Goal: Task Accomplishment & Management: Use online tool/utility

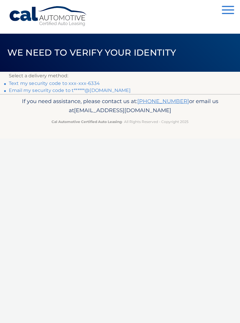
click at [88, 83] on link "Text my security code to xxx-xxx-6334" at bounding box center [54, 84] width 91 height 6
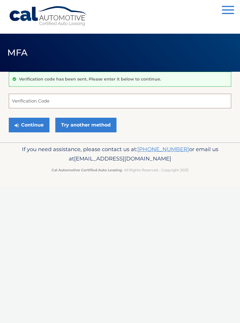
click at [60, 101] on input "Verification Code" at bounding box center [120, 101] width 223 height 15
type input "499978"
click at [29, 125] on button "Continue" at bounding box center [29, 125] width 41 height 15
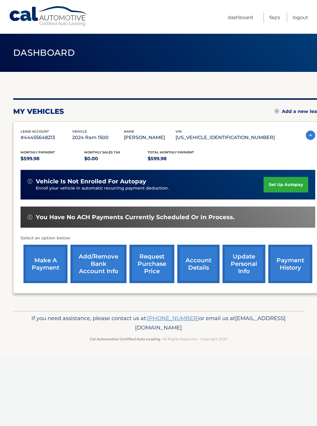
click at [43, 262] on link "make a payment" at bounding box center [45, 264] width 44 height 38
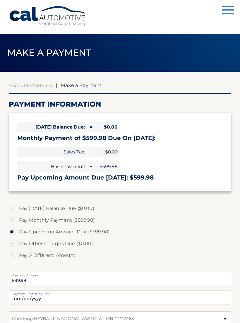
select select "Mjg3NDViNDAtMzI1Ni00ZGZlLWFjNDUtNDFjNmQyODFjZGMy"
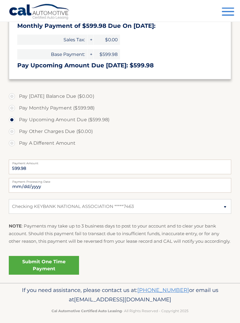
scroll to position [112, 0]
click at [43, 270] on link "Submit One Time Payment" at bounding box center [44, 265] width 70 height 19
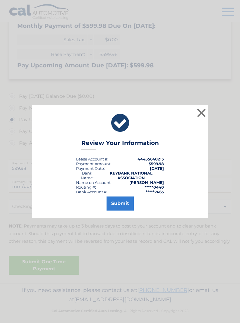
click at [119, 207] on button "Submit" at bounding box center [120, 204] width 27 height 14
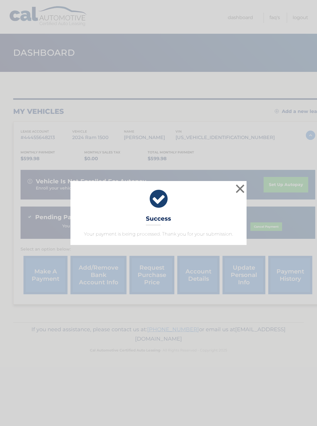
click at [239, 193] on button "×" at bounding box center [240, 189] width 12 height 12
